Goal: Download file/media

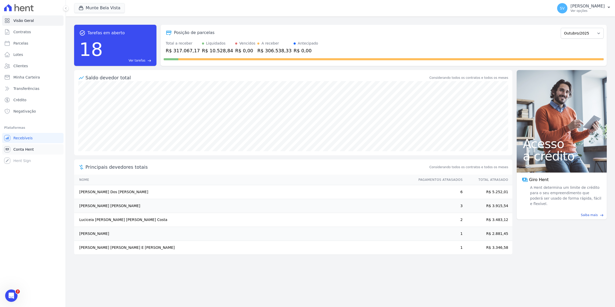
click at [11, 148] on link "Conta Hent" at bounding box center [32, 149] width 61 height 10
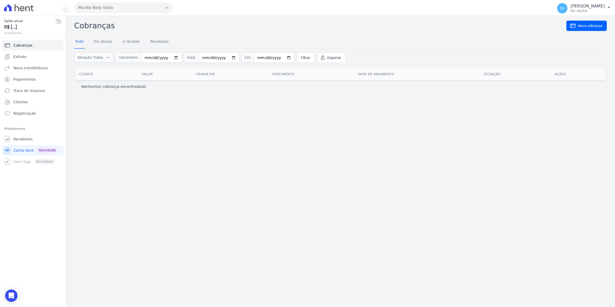
click at [23, 43] on span "Cobranças" at bounding box center [22, 45] width 19 height 5
click at [31, 57] on link "Extrato" at bounding box center [32, 56] width 61 height 10
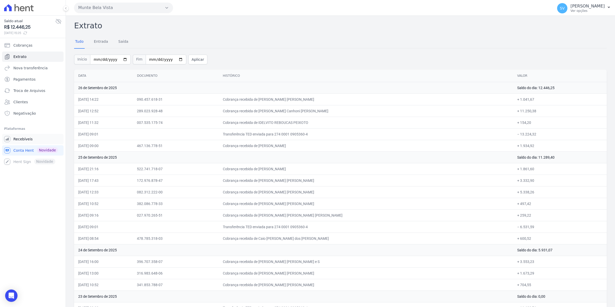
click at [14, 141] on span "Recebíveis" at bounding box center [22, 138] width 19 height 5
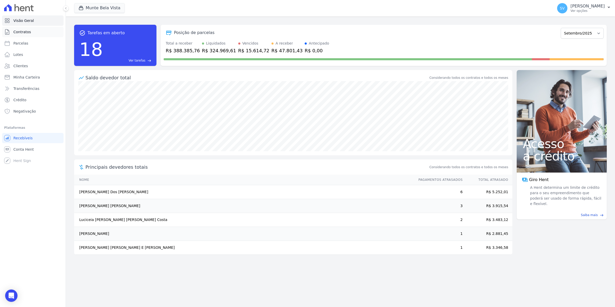
click at [21, 32] on span "Contratos" at bounding box center [21, 31] width 17 height 5
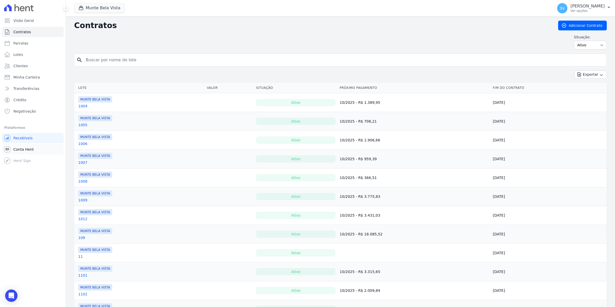
click at [23, 148] on span "Conta Hent" at bounding box center [23, 149] width 20 height 5
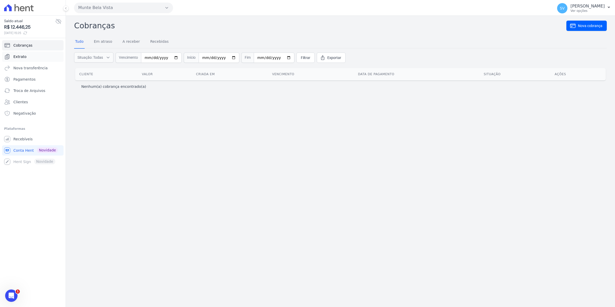
click at [23, 56] on span "Extrato" at bounding box center [19, 56] width 13 height 5
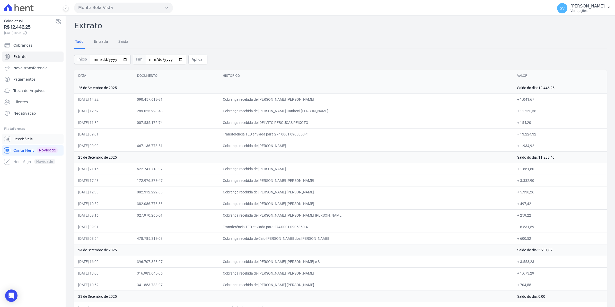
click at [26, 139] on span "Recebíveis" at bounding box center [22, 138] width 19 height 5
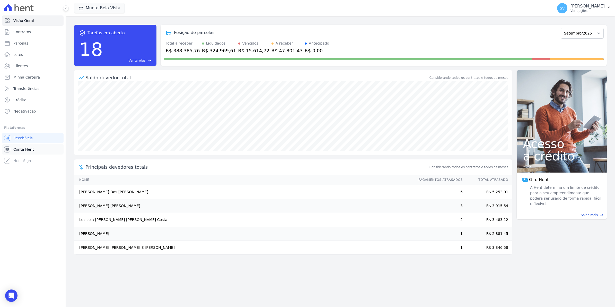
click at [22, 154] on link "Conta Hent" at bounding box center [32, 149] width 61 height 10
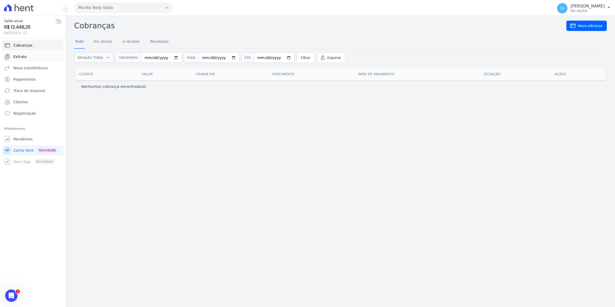
click at [12, 57] on link "Extrato" at bounding box center [32, 56] width 61 height 10
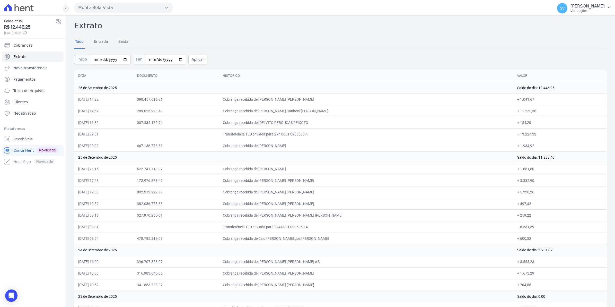
click at [513, 124] on td "+ 154,20" at bounding box center [560, 122] width 94 height 12
drag, startPoint x: 258, startPoint y: 101, endPoint x: 425, endPoint y: 122, distance: 167.5
click at [218, 104] on td "090.457.618-31" at bounding box center [176, 99] width 86 height 12
click at [21, 140] on span "Recebíveis" at bounding box center [22, 138] width 19 height 5
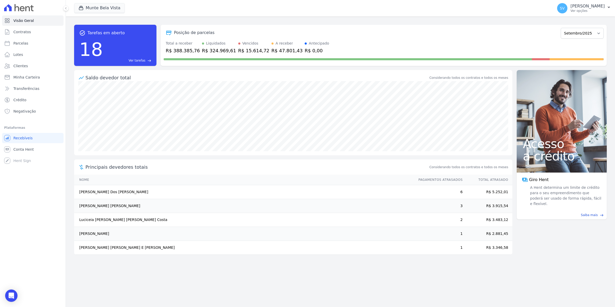
click at [14, 41] on span "Parcelas" at bounding box center [20, 43] width 15 height 5
select select
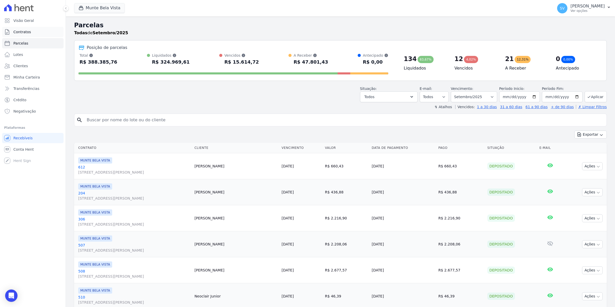
click at [26, 31] on span "Contratos" at bounding box center [21, 31] width 17 height 5
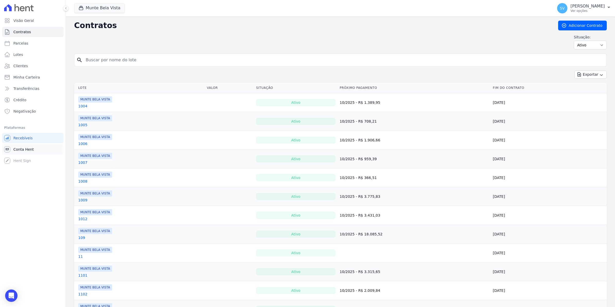
click at [21, 150] on span "Conta Hent" at bounding box center [23, 149] width 20 height 5
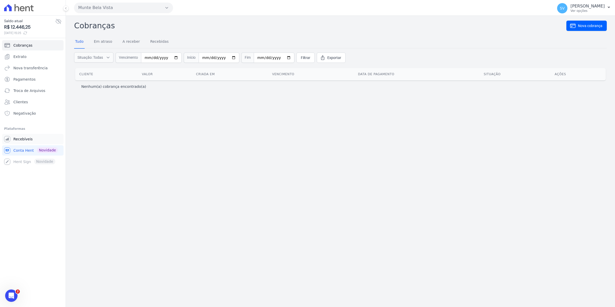
click at [34, 138] on link "Recebíveis" at bounding box center [32, 139] width 61 height 10
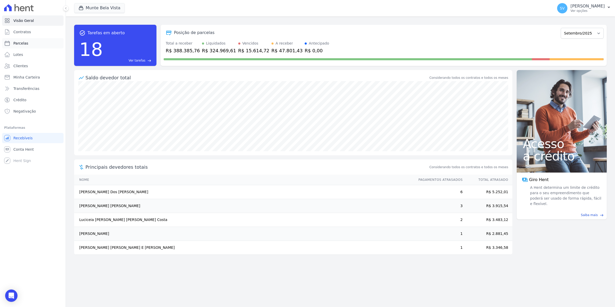
click at [20, 44] on span "Parcelas" at bounding box center [20, 43] width 15 height 5
select select
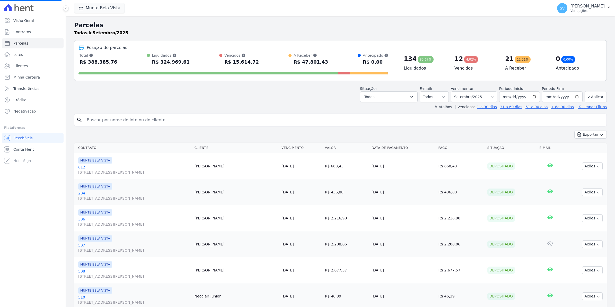
select select
click at [21, 30] on span "Contratos" at bounding box center [21, 31] width 17 height 5
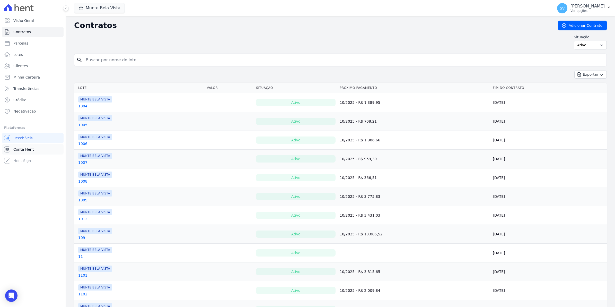
click at [17, 152] on link "Conta Hent" at bounding box center [32, 149] width 61 height 10
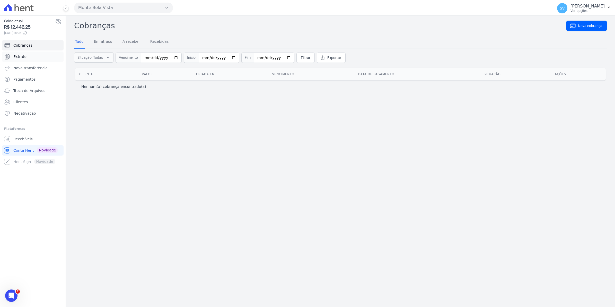
click at [20, 60] on link "Extrato" at bounding box center [32, 56] width 61 height 10
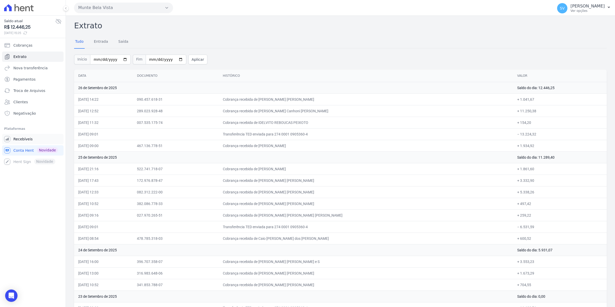
click at [25, 137] on span "Recebíveis" at bounding box center [22, 138] width 19 height 5
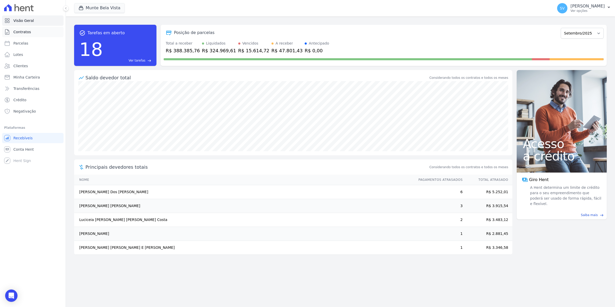
click at [20, 30] on span "Contratos" at bounding box center [21, 31] width 17 height 5
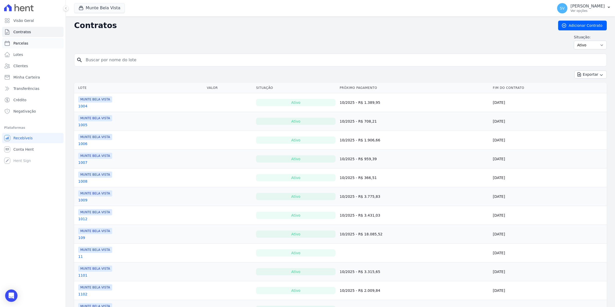
click at [20, 44] on span "Parcelas" at bounding box center [20, 43] width 15 height 5
select select
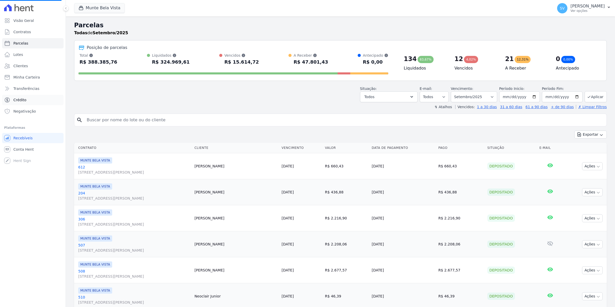
select select
click at [29, 149] on span "Conta Hent" at bounding box center [23, 149] width 20 height 5
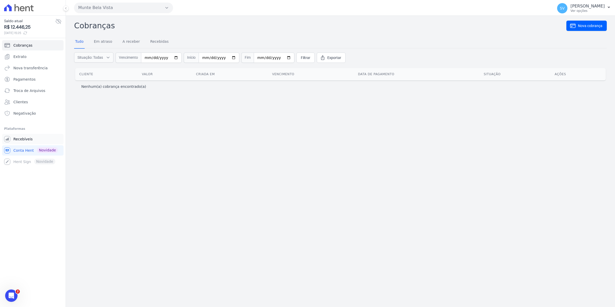
click at [30, 140] on link "Recebíveis" at bounding box center [32, 139] width 61 height 10
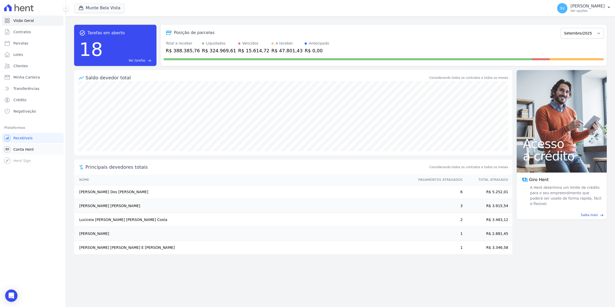
click at [17, 149] on span "Conta Hent" at bounding box center [23, 149] width 20 height 5
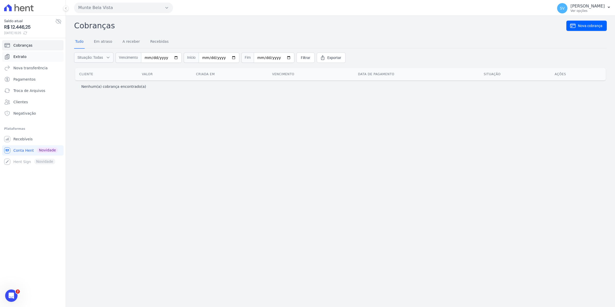
click at [21, 57] on span "Extrato" at bounding box center [19, 56] width 13 height 5
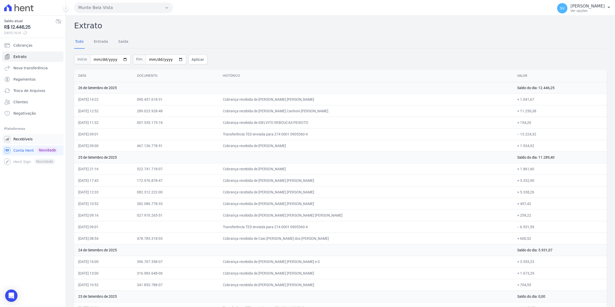
click at [15, 139] on span "Recebíveis" at bounding box center [22, 138] width 19 height 5
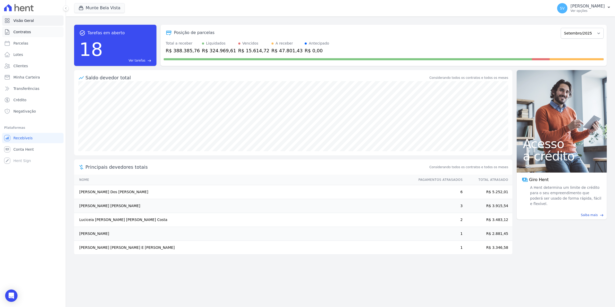
click at [21, 34] on span "Contratos" at bounding box center [21, 31] width 17 height 5
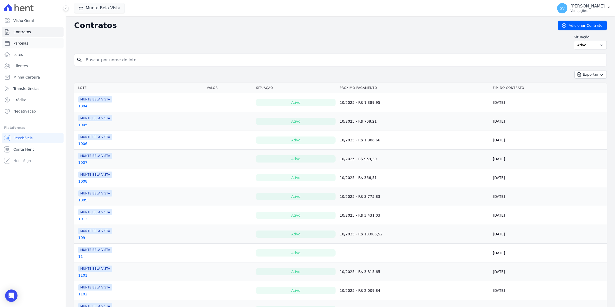
click at [24, 43] on span "Parcelas" at bounding box center [20, 43] width 15 height 5
select select
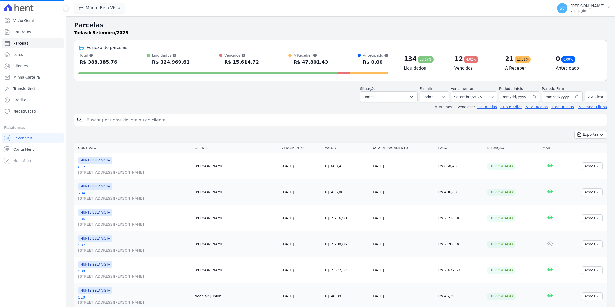
select select
click at [14, 152] on link "Conta Hent" at bounding box center [32, 149] width 61 height 10
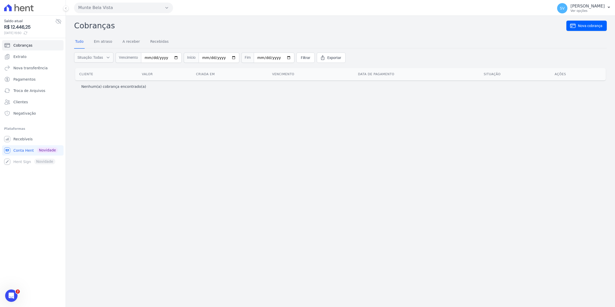
click at [21, 144] on ul "Você não possui Hent Sign ativado. Para saber mais, fale com a equipe Hent. Rec…" at bounding box center [32, 150] width 61 height 33
click at [21, 140] on span "Recebíveis" at bounding box center [22, 138] width 19 height 5
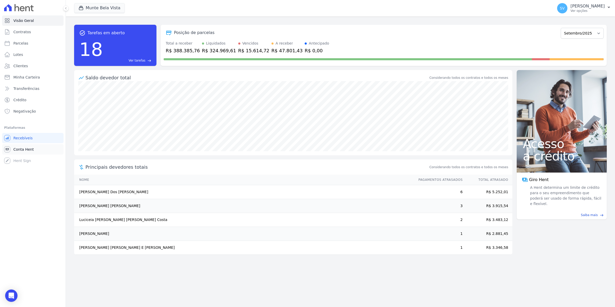
click at [19, 150] on span "Conta Hent" at bounding box center [23, 149] width 20 height 5
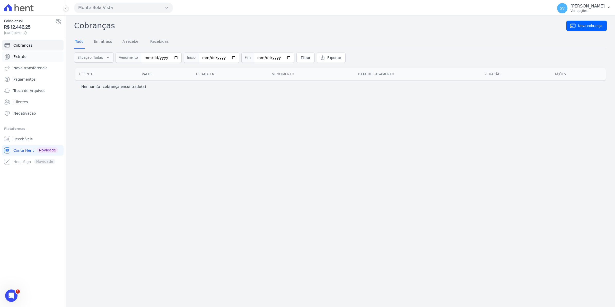
click at [28, 57] on link "Extrato" at bounding box center [32, 56] width 61 height 10
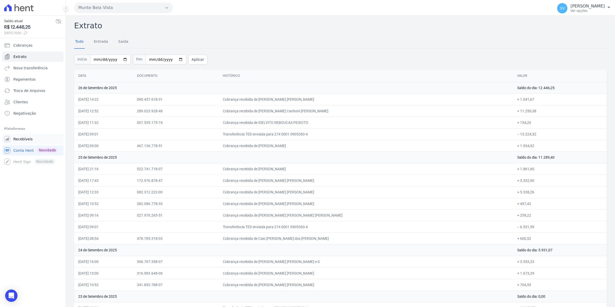
click at [24, 140] on span "Recebíveis" at bounding box center [22, 138] width 19 height 5
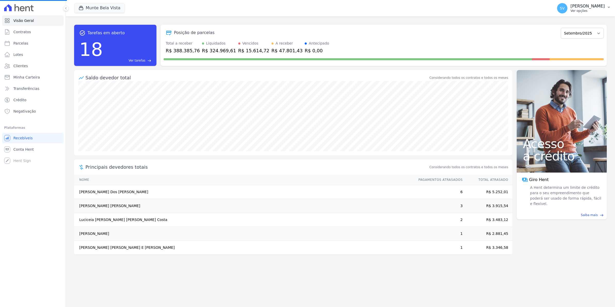
click at [564, 10] on span "SV" at bounding box center [562, 8] width 5 height 4
click at [566, 11] on span "SV" at bounding box center [562, 8] width 10 height 10
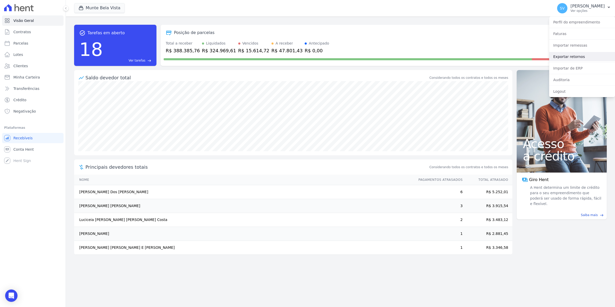
click at [565, 57] on link "Exportar retornos" at bounding box center [582, 56] width 66 height 9
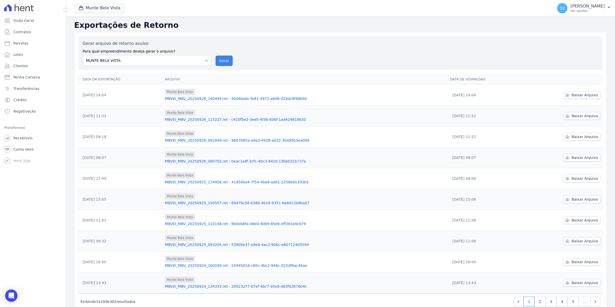
click at [219, 62] on button "Gerar" at bounding box center [223, 61] width 17 height 10
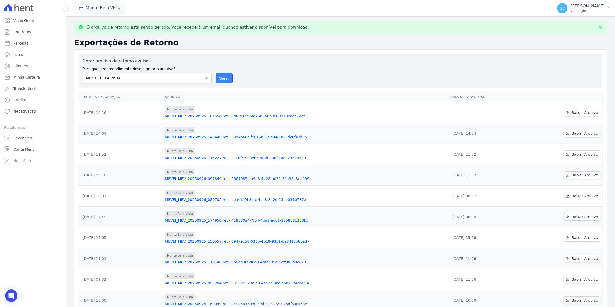
click at [220, 78] on button "Gerar" at bounding box center [223, 78] width 17 height 10
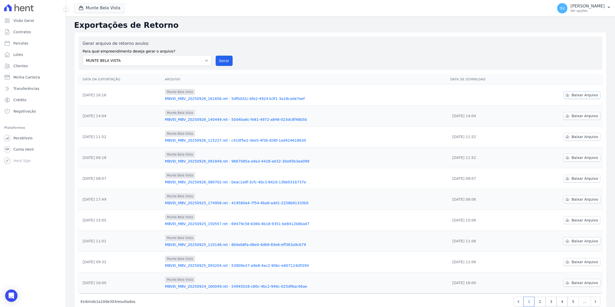
click at [574, 93] on span "Baixar Arquivo" at bounding box center [584, 94] width 26 height 5
click at [15, 150] on span "Conta Hent" at bounding box center [23, 149] width 20 height 5
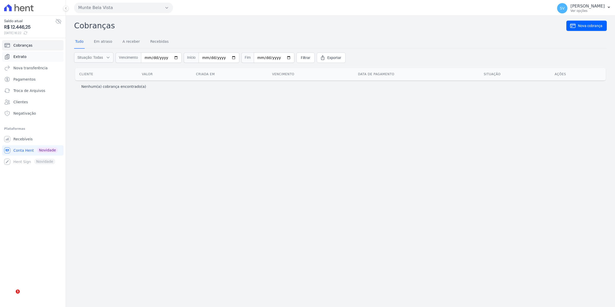
click at [23, 57] on span "Extrato" at bounding box center [19, 56] width 13 height 5
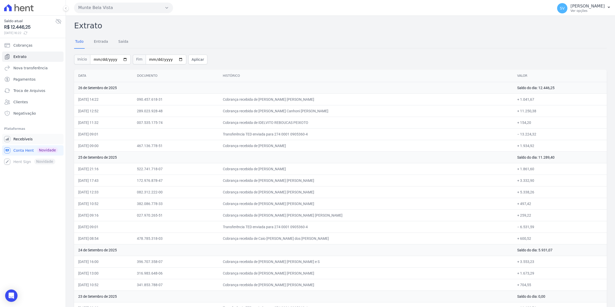
click at [20, 141] on span "Recebíveis" at bounding box center [22, 138] width 19 height 5
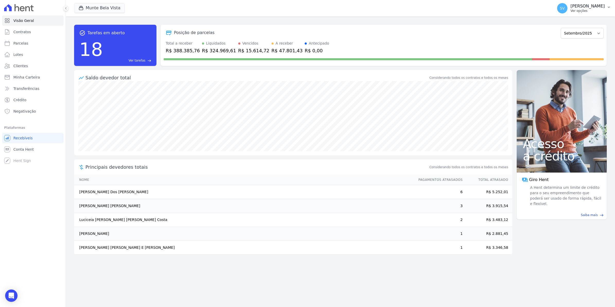
click at [570, 14] on button "SV [PERSON_NAME] Ver opções" at bounding box center [584, 8] width 62 height 14
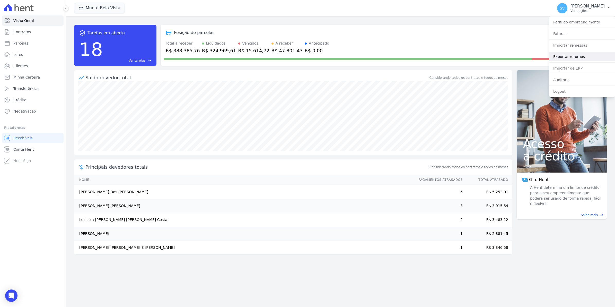
click at [567, 57] on link "Exportar retornos" at bounding box center [582, 56] width 66 height 9
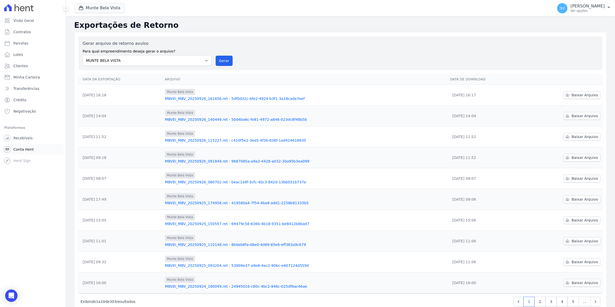
click at [17, 148] on span "Conta Hent" at bounding box center [23, 149] width 20 height 5
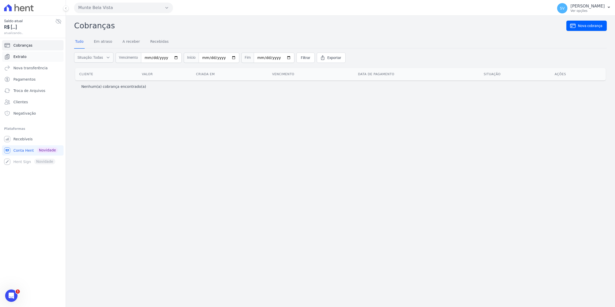
click at [14, 60] on link "Extrato" at bounding box center [32, 56] width 61 height 10
